Goal: Find contact information: Obtain details needed to contact an individual or organization

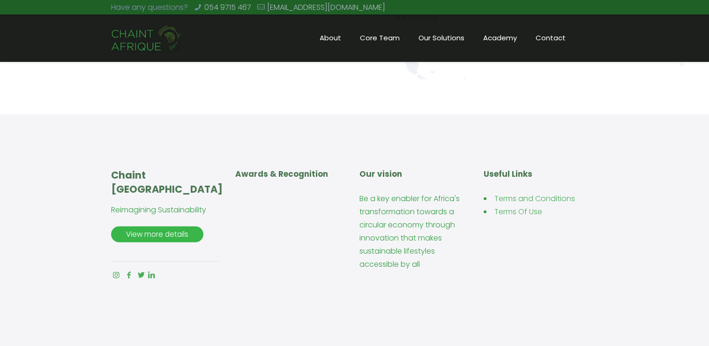
scroll to position [2188, 0]
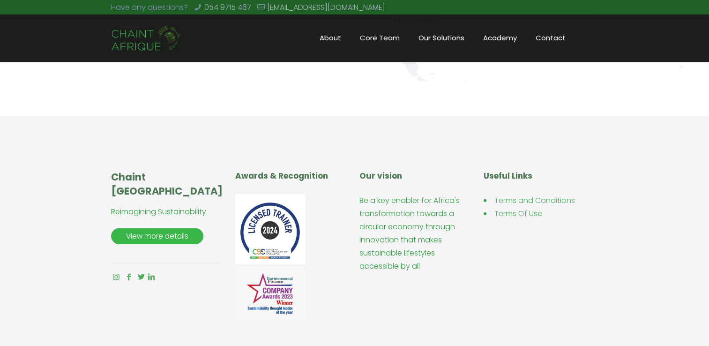
click at [551, 35] on span "Contact" at bounding box center [550, 38] width 49 height 14
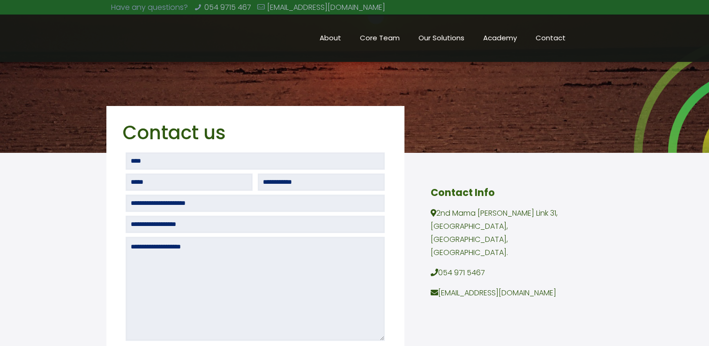
scroll to position [77, 0]
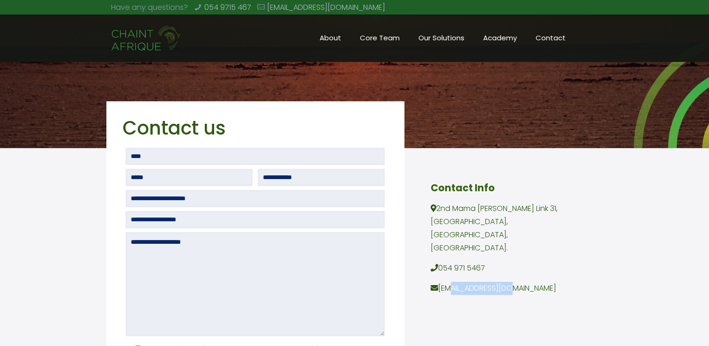
drag, startPoint x: 501, startPoint y: 273, endPoint x: 439, endPoint y: 278, distance: 62.1
click at [439, 282] on p "[EMAIL_ADDRESS][DOMAIN_NAME]" at bounding box center [504, 288] width 146 height 13
copy p "[EMAIL_ADDRESS][DOMAIN_NAME]"
drag, startPoint x: 486, startPoint y: 255, endPoint x: 442, endPoint y: 257, distance: 44.1
click at [442, 262] on p "054 971 5467" at bounding box center [504, 268] width 146 height 13
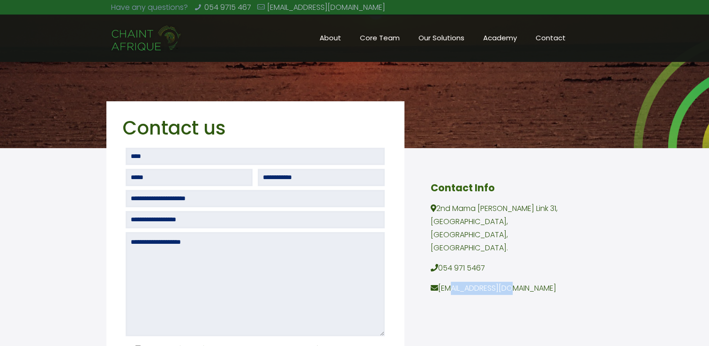
copy p "054 971 5467"
